Goal: Information Seeking & Learning: Learn about a topic

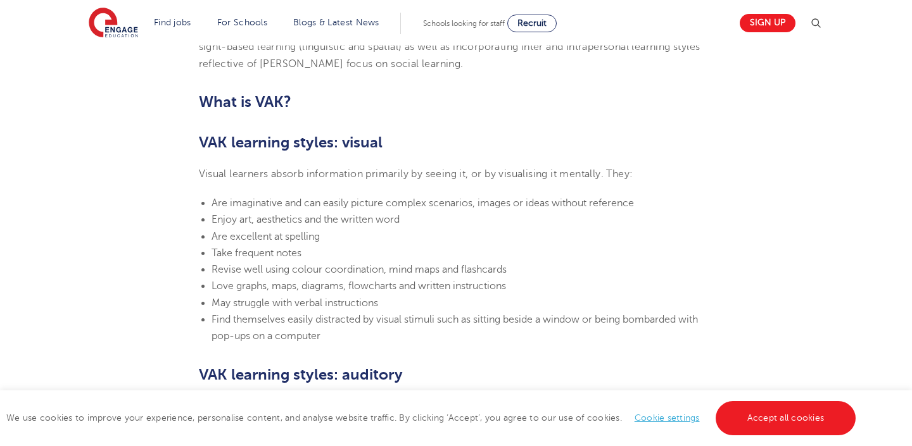
scroll to position [789, 0]
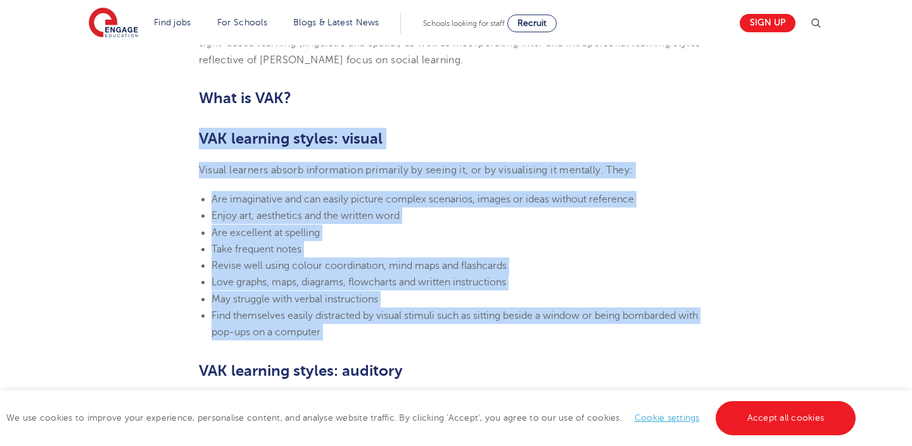
drag, startPoint x: 198, startPoint y: 131, endPoint x: 422, endPoint y: 339, distance: 305.5
click at [422, 339] on section "[DATE] VAK learning styles: what are they and what do they mean? Engage Educati…" at bounding box center [456, 446] width 768 height 1772
copy section "VAK learning styles: visual Visual learners absorb information primarily by see…"
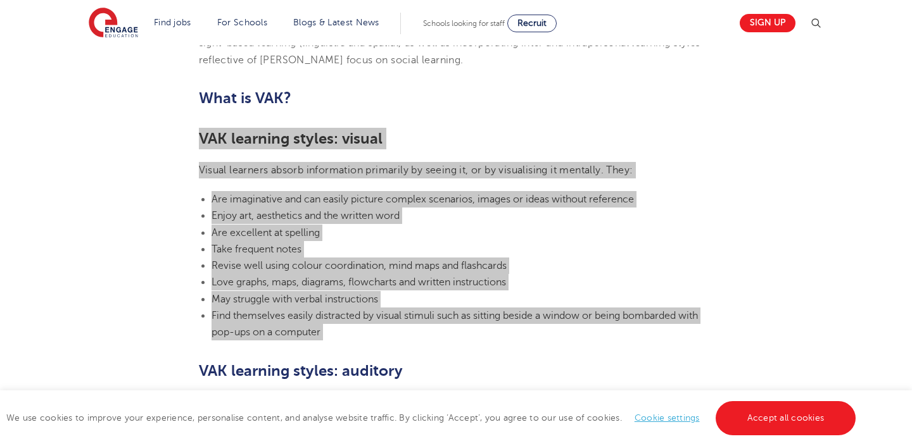
click at [219, 324] on li "Find themselves easily distracted by visual stimuli such as sitting beside a wi…" at bounding box center [462, 325] width 502 height 34
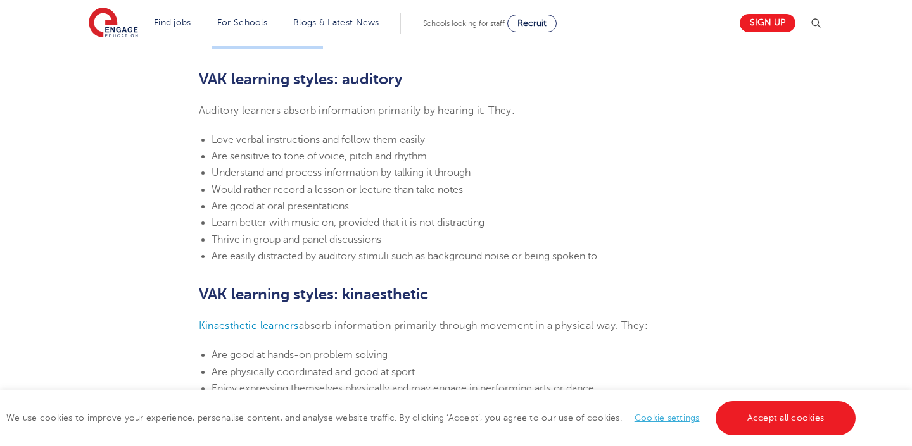
scroll to position [1081, 0]
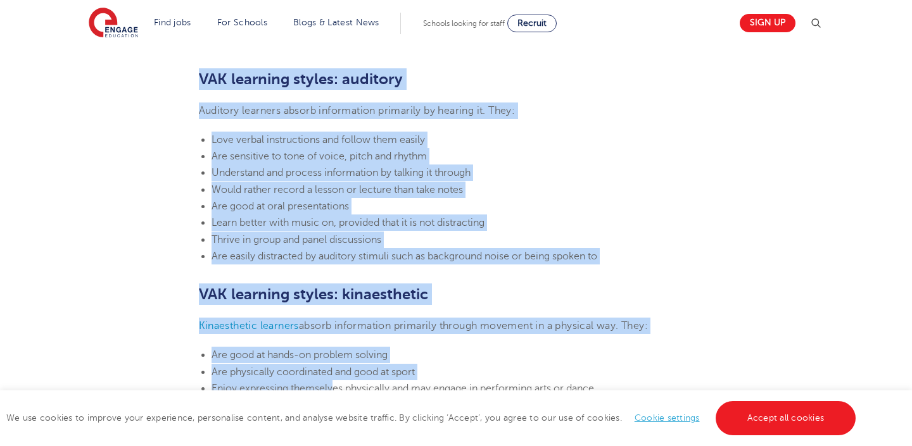
drag, startPoint x: 198, startPoint y: 72, endPoint x: 334, endPoint y: 392, distance: 347.8
click at [334, 391] on main "engage Your Career• 3 Min read [DATE] VAK learning styles: what are they and wh…" at bounding box center [456, 367] width 912 height 2896
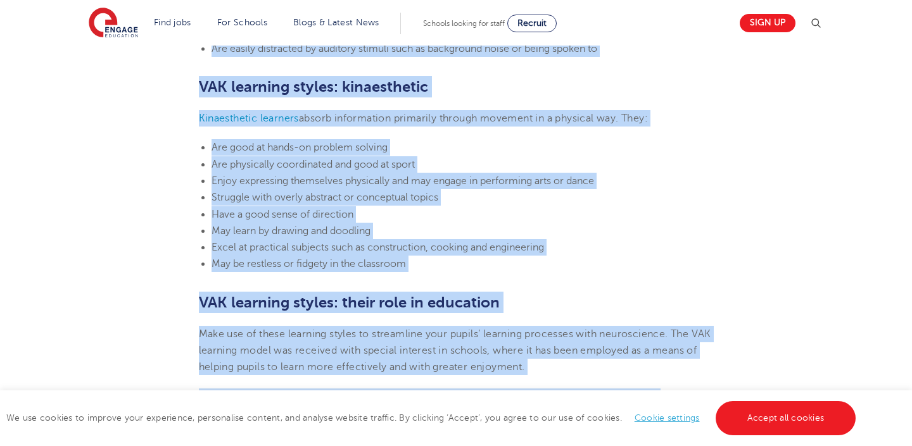
scroll to position [1290, 0]
copy main "VAK learning styles: auditory Auditory learners absorb information primarily by…"
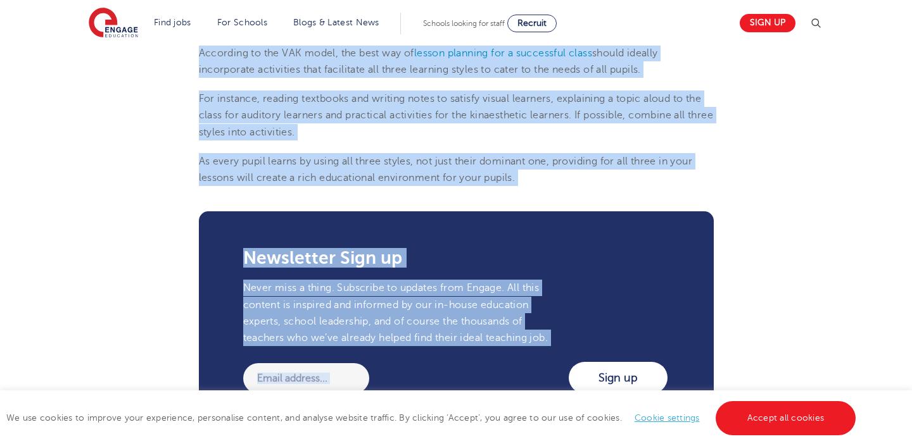
scroll to position [1623, 0]
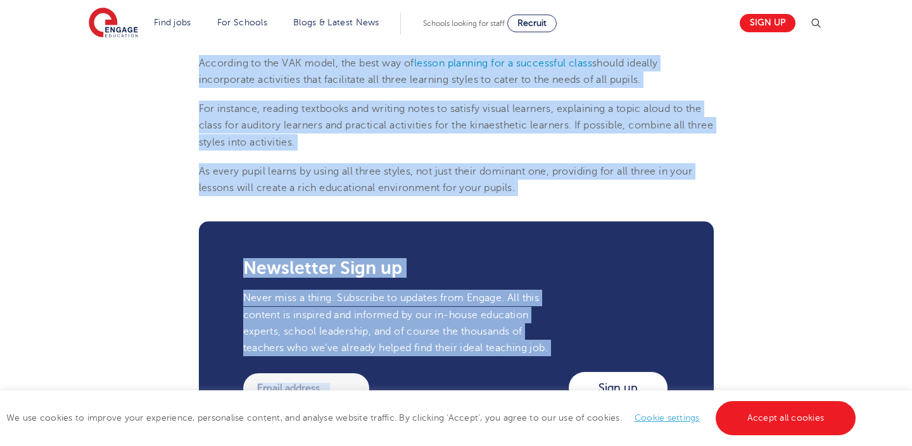
click at [236, 273] on div "Newsletter Sign up Never miss a thing. Subscribe to updates from Engage. All th…" at bounding box center [456, 332] width 515 height 220
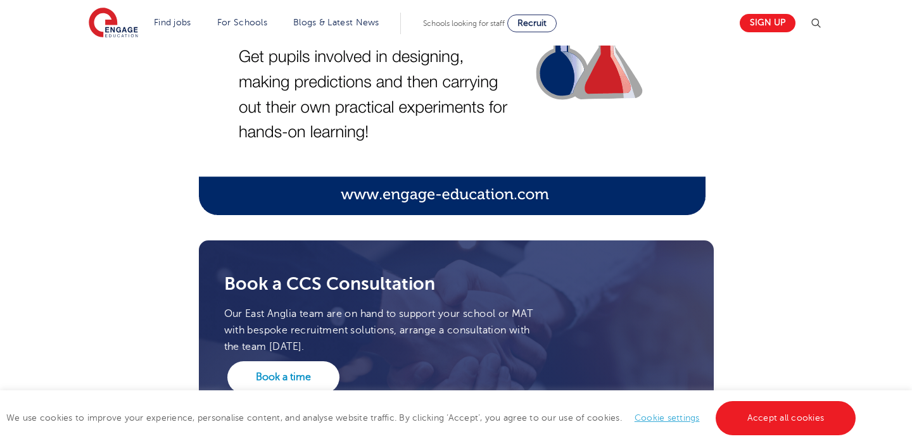
scroll to position [2834, 0]
